Goal: Information Seeking & Learning: Learn about a topic

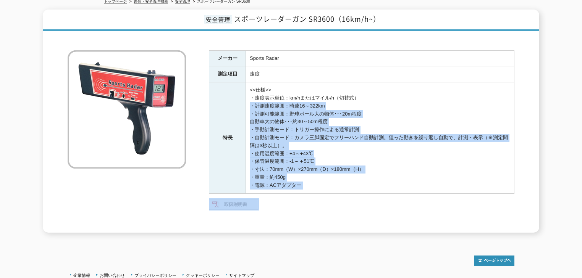
drag, startPoint x: 401, startPoint y: 185, endPoint x: 398, endPoint y: 73, distance: 111.9
click at [398, 73] on div "メーカー Sports Radar 測定項目 速度 特長 <<仕様>> ・速度表示単位：km/hまたはマイル/h（切替式） ・計測速度範囲：時速16～322k…" at bounding box center [361, 141] width 305 height 182
click at [398, 73] on td "速度" at bounding box center [380, 74] width 268 height 16
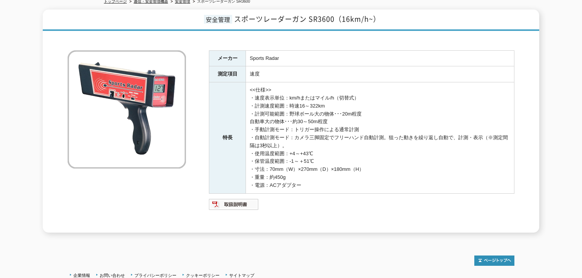
drag, startPoint x: 394, startPoint y: 73, endPoint x: 382, endPoint y: 211, distance: 138.0
click at [388, 197] on div "メーカー Sports Radar 測定項目 速度 特長 <<仕様>> ・速度表示単位：km/hまたはマイル/h（切替式） ・計測速度範囲：時速16～322k…" at bounding box center [361, 141] width 305 height 182
click at [382, 214] on ul at bounding box center [361, 218] width 305 height 8
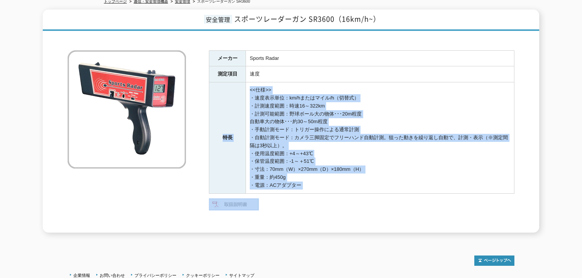
drag, startPoint x: 382, startPoint y: 211, endPoint x: 382, endPoint y: 75, distance: 135.9
click at [382, 75] on div "メーカー Sports Radar 測定項目 速度 特長 <<仕様>> ・速度表示単位：km/hまたはマイル/h（切替式） ・計測速度範囲：時速16～322k…" at bounding box center [361, 141] width 305 height 182
click at [382, 73] on td "速度" at bounding box center [380, 74] width 268 height 16
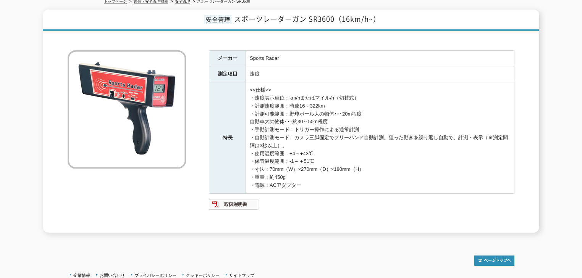
drag, startPoint x: 379, startPoint y: 68, endPoint x: 351, endPoint y: 218, distance: 153.3
click at [354, 212] on div "メーカー Sports Radar 測定項目 速度 特長 <<仕様>> ・速度表示単位：km/hまたはマイル/h（切替式） ・計測速度範囲：時速16～322k…" at bounding box center [361, 141] width 305 height 182
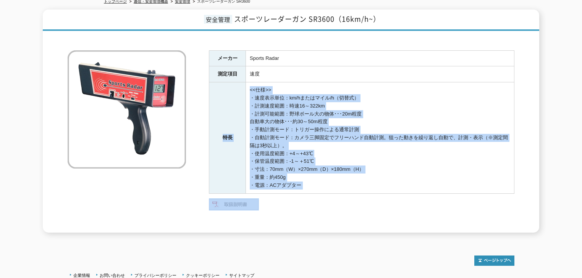
click at [351, 218] on div "メーカー Sports Radar 測定項目 速度 特長 <<仕様>> ・速度表示単位：km/hまたはマイル/h（切替式） ・計測速度範囲：時速16～322k…" at bounding box center [361, 141] width 305 height 182
drag, startPoint x: 351, startPoint y: 218, endPoint x: 355, endPoint y: 52, distance: 166.5
click at [355, 52] on div "メーカー Sports Radar 測定項目 速度 特長 <<仕様>> ・速度表示単位：km/hまたはマイル/h（切替式） ・計測速度範囲：時速16～322k…" at bounding box center [361, 141] width 305 height 182
click at [355, 52] on td "Sports Radar" at bounding box center [380, 58] width 268 height 16
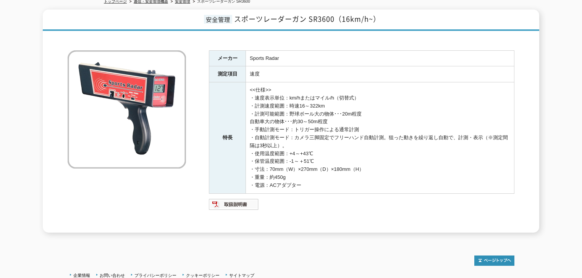
drag, startPoint x: 355, startPoint y: 52, endPoint x: 346, endPoint y: 192, distance: 140.7
click at [348, 189] on div "メーカー Sports Radar 測定項目 速度 特長 <<仕様>> ・速度表示単位：km/hまたはマイル/h（切替式） ・計測速度範囲：時速16～322k…" at bounding box center [361, 141] width 305 height 182
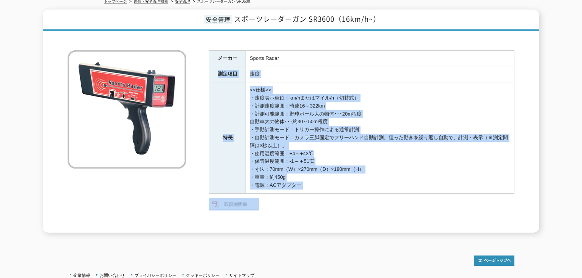
click at [345, 198] on ul at bounding box center [361, 204] width 305 height 12
